Goal: Task Accomplishment & Management: Complete application form

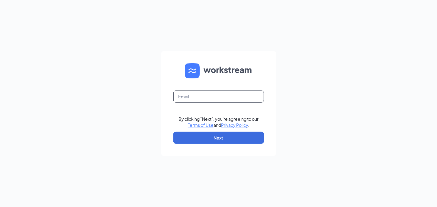
click at [196, 98] on input "text" at bounding box center [218, 96] width 91 height 12
type input "popeyesfamous207@sailormen.com"
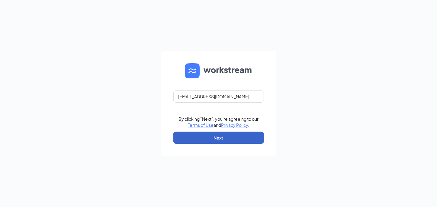
click at [200, 135] on button "Next" at bounding box center [218, 137] width 91 height 12
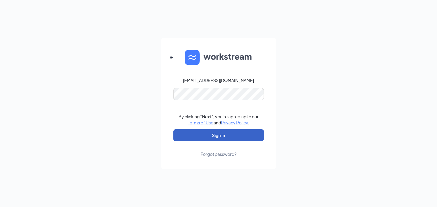
click at [191, 136] on button "Sign In" at bounding box center [218, 135] width 91 height 12
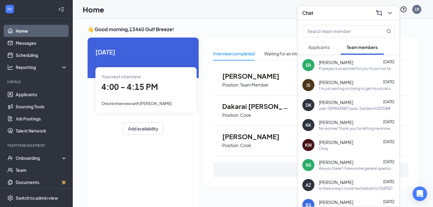
click at [329, 71] on div "ER [PERSON_NAME] [DATE] Popeyes is so excited for you to join our team! Do you …" at bounding box center [348, 65] width 102 height 20
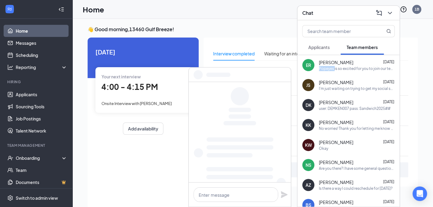
click at [329, 71] on div "ER [PERSON_NAME] [DATE] Popeyes is so excited for you to join our team! Do you …" at bounding box center [348, 65] width 102 height 20
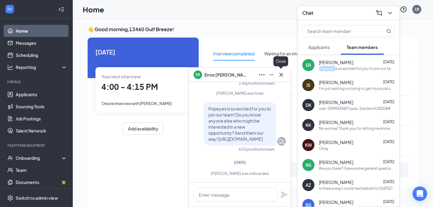
click at [280, 76] on icon "Cross" at bounding box center [281, 74] width 7 height 7
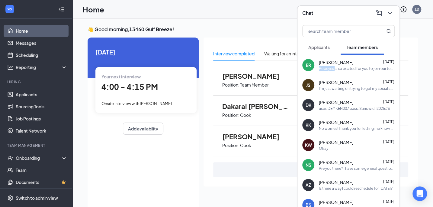
click at [280, 76] on span "[PERSON_NAME]" at bounding box center [255, 76] width 66 height 8
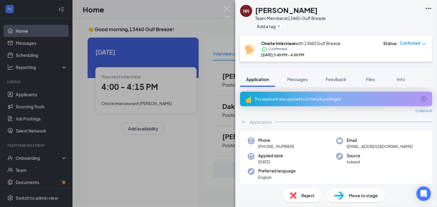
click at [130, 19] on div "NN [PERSON_NAME] Team Member at 13460-Gulf Breeze Add a tag Onsite Interview wi…" at bounding box center [218, 103] width 437 height 207
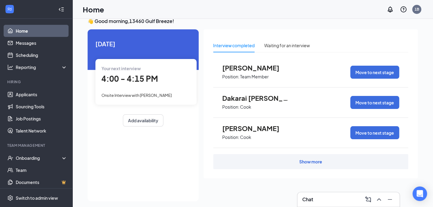
scroll to position [12, 0]
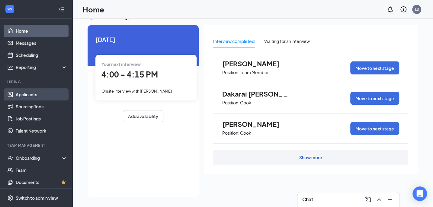
click at [28, 97] on link "Applicants" at bounding box center [42, 94] width 52 height 12
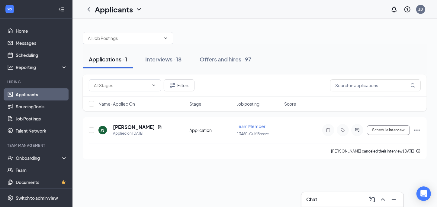
click at [178, 73] on div "Applications · 1 Interviews · 18 Offers and hires · 97" at bounding box center [255, 59] width 344 height 30
drag, startPoint x: 178, startPoint y: 73, endPoint x: 155, endPoint y: 58, distance: 27.3
click at [155, 58] on div "Interviews · 18" at bounding box center [163, 59] width 36 height 8
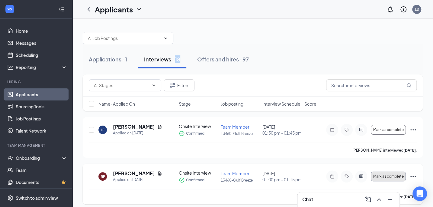
click at [378, 176] on span "Mark as complete" at bounding box center [388, 176] width 31 height 4
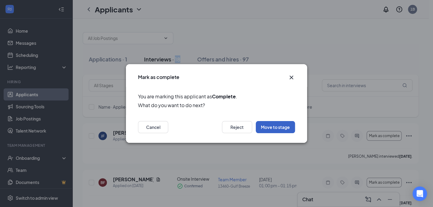
click at [286, 131] on button "Move to stage" at bounding box center [275, 127] width 39 height 12
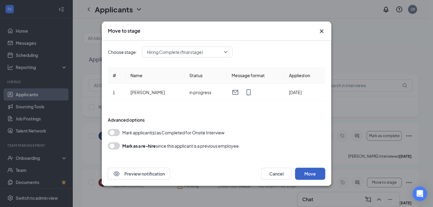
click at [308, 174] on button "Move" at bounding box center [310, 173] width 30 height 12
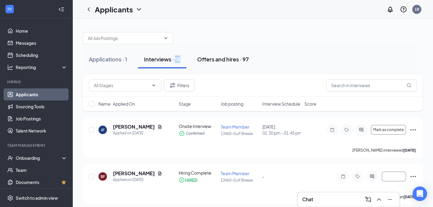
click at [216, 60] on div "Offers and hires · 97" at bounding box center [223, 59] width 52 height 8
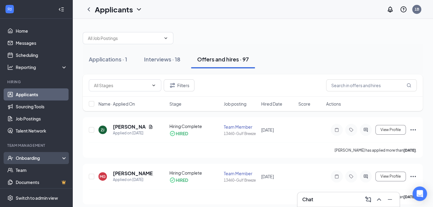
click at [21, 156] on div "Onboarding" at bounding box center [39, 158] width 47 height 6
click at [29, 172] on link "Overview" at bounding box center [42, 170] width 52 height 12
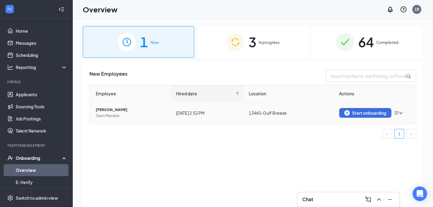
click at [381, 118] on td "Start onboarding" at bounding box center [375, 113] width 82 height 22
click at [380, 114] on div "Start onboarding" at bounding box center [365, 112] width 42 height 5
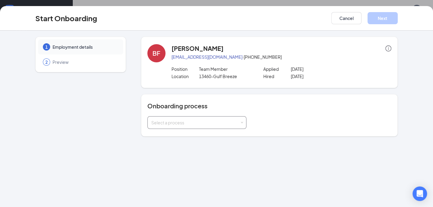
click at [242, 121] on span at bounding box center [242, 122] width 3 height 3
click at [241, 121] on span at bounding box center [242, 122] width 3 height 3
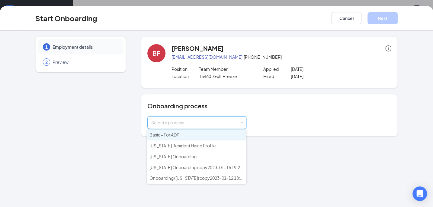
click at [220, 134] on li "Basic - For ADP" at bounding box center [196, 134] width 99 height 11
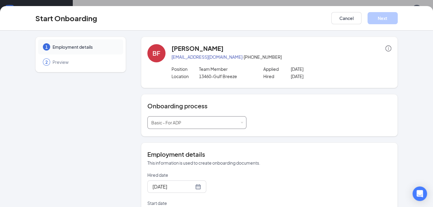
scroll to position [128, 0]
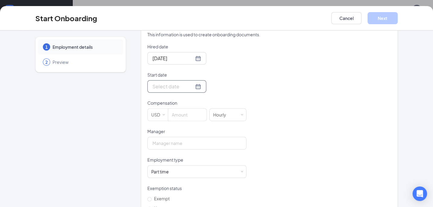
drag, startPoint x: 184, startPoint y: 86, endPoint x: 181, endPoint y: 85, distance: 3.1
click at [184, 86] on input "Start date" at bounding box center [173, 86] width 41 height 8
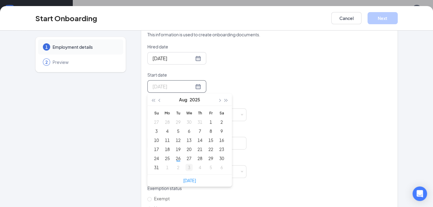
type input "[DATE]"
click at [199, 168] on div "4" at bounding box center [199, 166] width 7 height 7
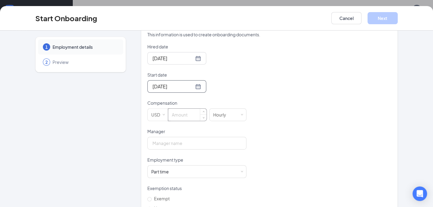
click at [194, 112] on input at bounding box center [187, 114] width 38 height 12
click at [189, 116] on input at bounding box center [187, 114] width 38 height 12
type input "15"
click at [162, 145] on input "Manager" at bounding box center [196, 142] width 99 height 13
type input "[PERSON_NAME]"
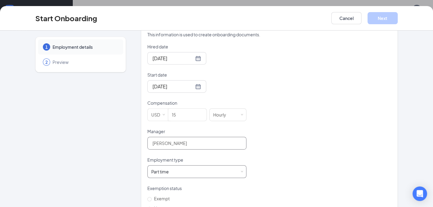
scroll to position [176, 0]
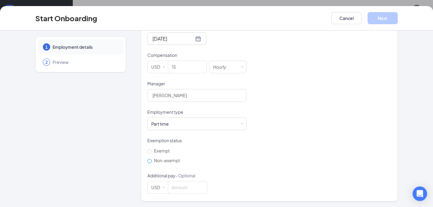
click at [148, 160] on input "Non-exempt" at bounding box center [149, 161] width 4 height 4
radio input "true"
click at [385, 16] on button "Next" at bounding box center [383, 18] width 30 height 12
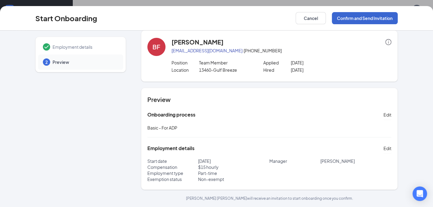
scroll to position [6, 0]
click at [372, 16] on button "Confirm and Send Invitation" at bounding box center [365, 18] width 66 height 12
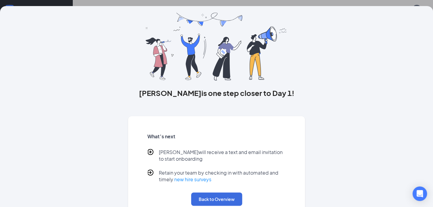
scroll to position [33, 0]
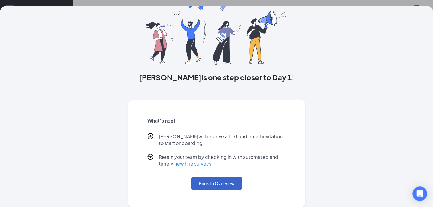
click at [219, 186] on button "Back to Overview" at bounding box center [216, 182] width 51 height 13
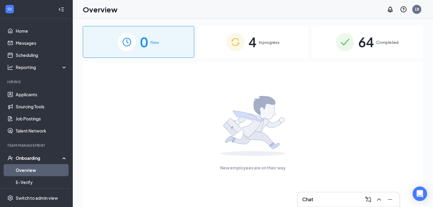
click at [256, 41] on div "4 In progress" at bounding box center [252, 42] width 111 height 32
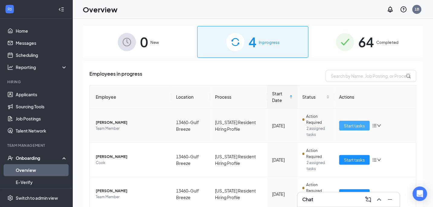
click at [347, 127] on span "Start tasks" at bounding box center [354, 125] width 21 height 7
